Goal: Check status: Check status

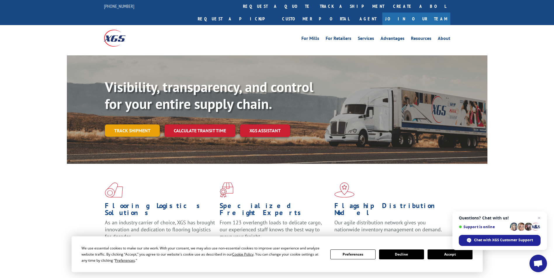
click at [121, 125] on link "Track shipment" at bounding box center [132, 131] width 55 height 12
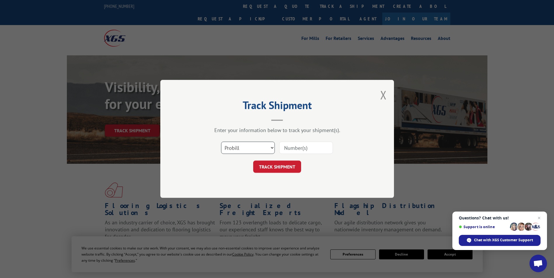
click at [271, 147] on select "Select category... Probill BOL PO" at bounding box center [248, 148] width 54 height 12
select select "bol"
click at [221, 142] on select "Select category... Probill BOL PO" at bounding box center [248, 148] width 54 height 12
click at [300, 147] on input at bounding box center [306, 148] width 54 height 12
type input "2839618"
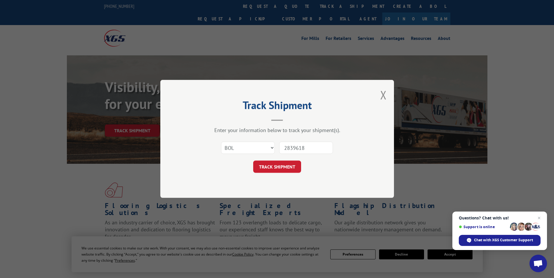
click button "TRACK SHIPMENT" at bounding box center [277, 167] width 48 height 12
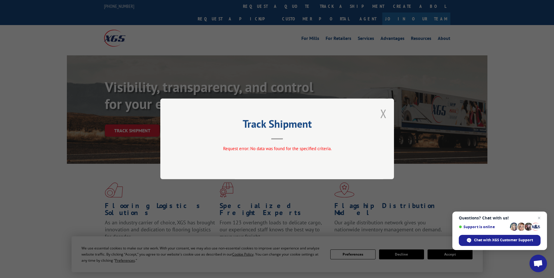
click at [382, 115] on button "Close modal" at bounding box center [383, 113] width 6 height 15
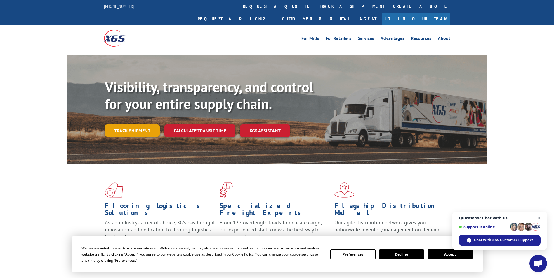
click at [126, 125] on link "Track shipment" at bounding box center [132, 131] width 55 height 12
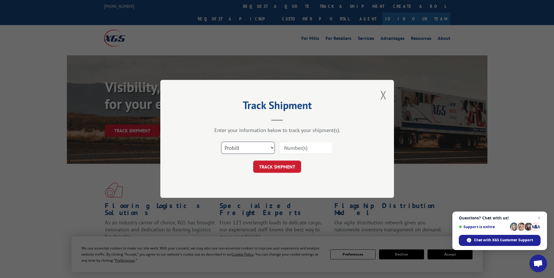
click at [269, 147] on select "Select category... Probill BOL PO" at bounding box center [248, 148] width 54 height 12
click at [221, 142] on select "Select category... Probill BOL PO" at bounding box center [248, 148] width 54 height 12
click at [301, 150] on input at bounding box center [306, 148] width 54 height 12
type input "2839618"
click button "TRACK SHIPMENT" at bounding box center [277, 167] width 48 height 12
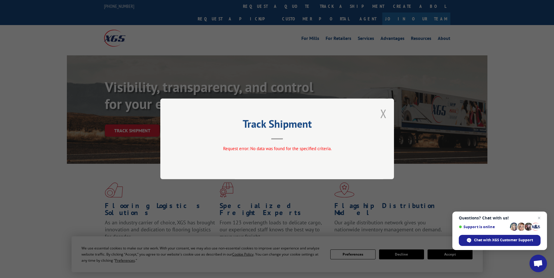
click at [383, 114] on button "Close modal" at bounding box center [383, 113] width 6 height 15
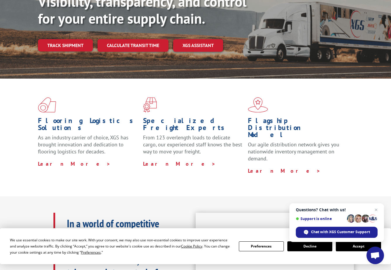
scroll to position [88, 0]
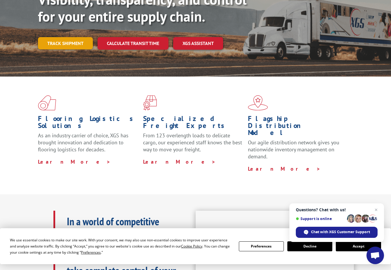
click at [61, 37] on link "Track shipment" at bounding box center [65, 43] width 55 height 12
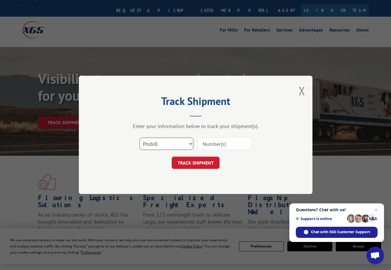
scroll to position [0, 0]
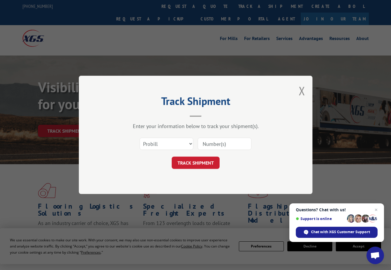
click at [217, 144] on input at bounding box center [225, 144] width 54 height 12
type input "15985854"
click button "TRACK SHIPMENT" at bounding box center [196, 163] width 48 height 12
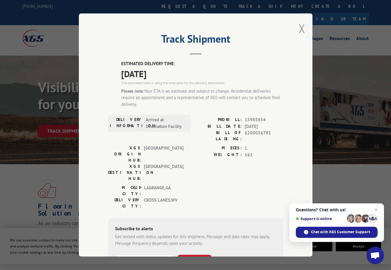
click at [299, 25] on button "Close modal" at bounding box center [302, 28] width 6 height 15
